Goal: Task Accomplishment & Management: Manage account settings

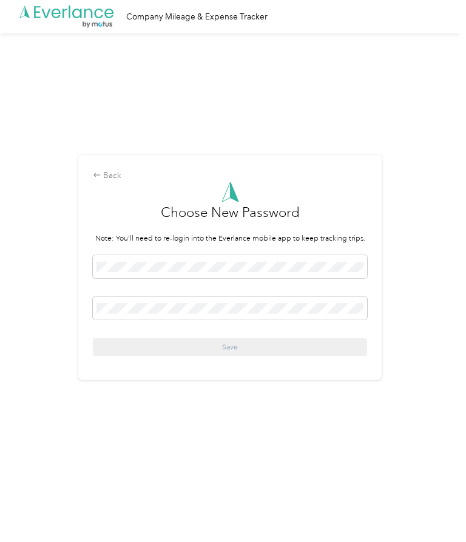
click at [441, 366] on div "Back Choose New Password Note: You'll need to re-login into the Everlance mobil…" at bounding box center [230, 271] width 460 height 477
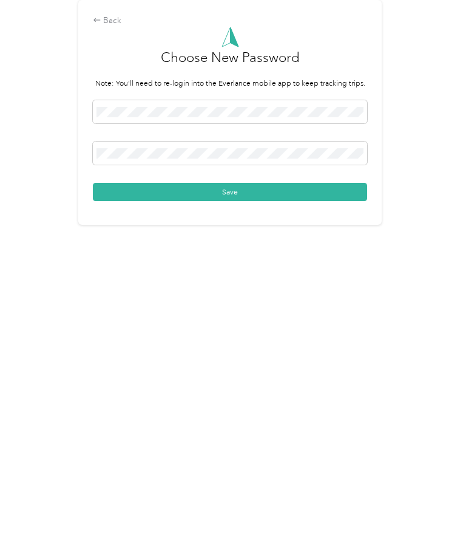
click at [247, 338] on button "Save" at bounding box center [230, 347] width 274 height 18
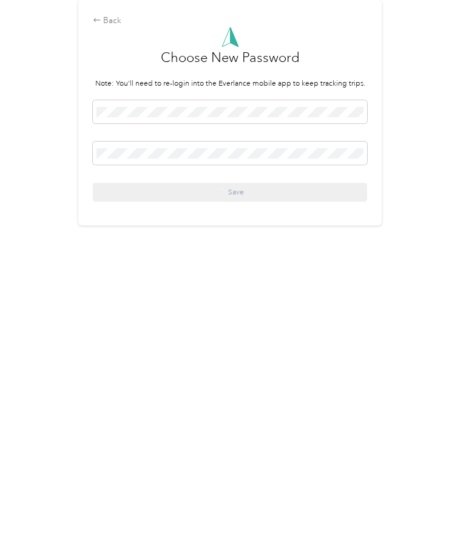
scroll to position [10, 0]
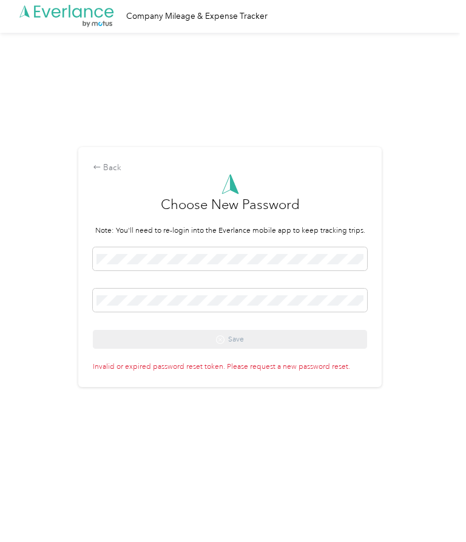
click at [255, 373] on p "Invalid or expired password reset token. Please request a new password reset." at bounding box center [230, 365] width 274 height 15
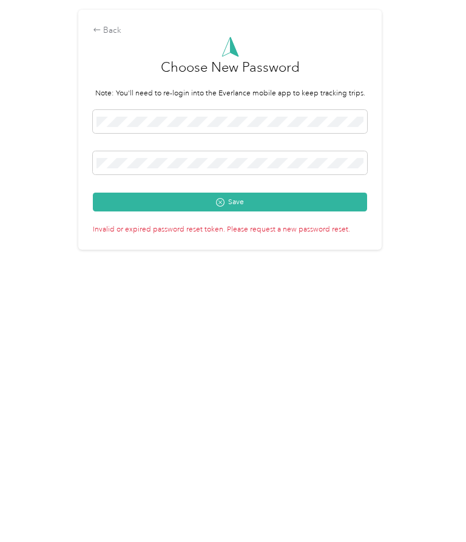
click at [254, 330] on button "Save" at bounding box center [230, 339] width 274 height 18
click at [261, 330] on button "Save" at bounding box center [230, 339] width 274 height 18
